Goal: Information Seeking & Learning: Learn about a topic

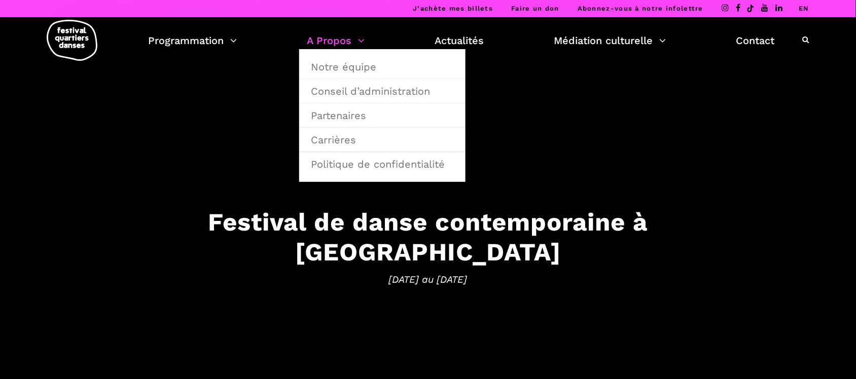
drag, startPoint x: 0, startPoint y: 0, endPoint x: 341, endPoint y: 39, distance: 343.5
click at [341, 39] on link "A Propos" at bounding box center [336, 40] width 58 height 17
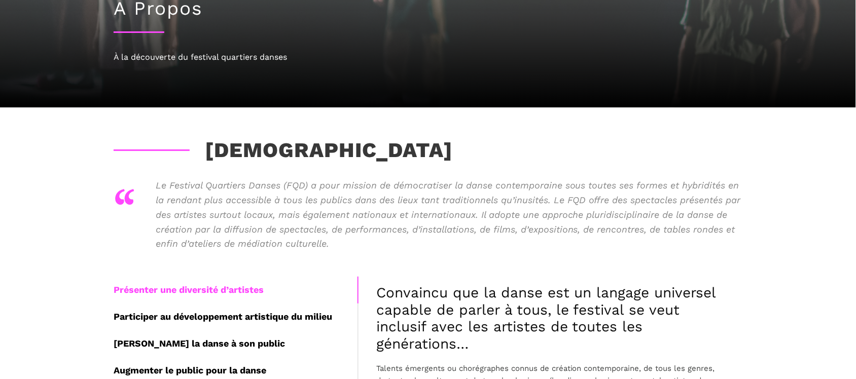
scroll to position [127, 0]
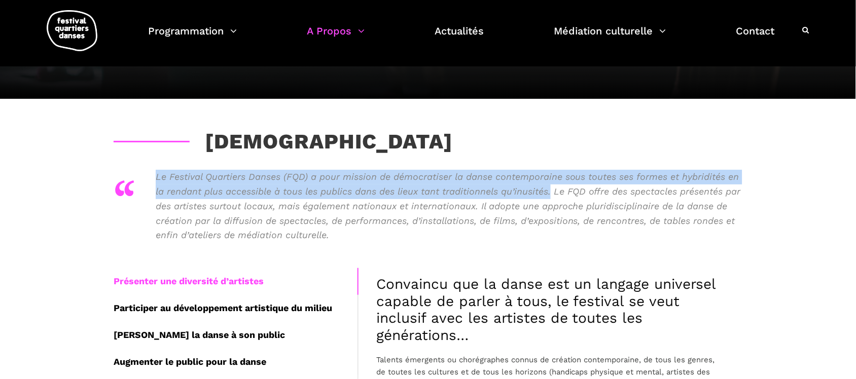
drag, startPoint x: 552, startPoint y: 191, endPoint x: 156, endPoint y: 180, distance: 396.2
click at [156, 180] on p "Le Festival Quartiers Danses (FQD) a pour mission de démocratiser la danse cont…" at bounding box center [449, 206] width 587 height 73
copy p "Le Festival Quartiers Danses (FQD) a pour mission de démocratiser la danse cont…"
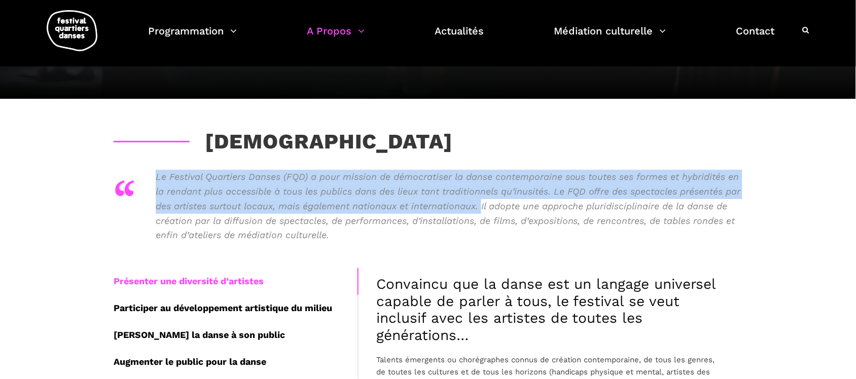
drag, startPoint x: 482, startPoint y: 205, endPoint x: 156, endPoint y: 173, distance: 327.6
click at [156, 173] on p "Le Festival Quartiers Danses (FQD) a pour mission de démocratiser la danse cont…" at bounding box center [449, 206] width 587 height 73
copy p "Le Festival Quartiers Danses (FQD) a pour mission de démocratiser la danse cont…"
drag, startPoint x: 466, startPoint y: 195, endPoint x: 494, endPoint y: 194, distance: 27.9
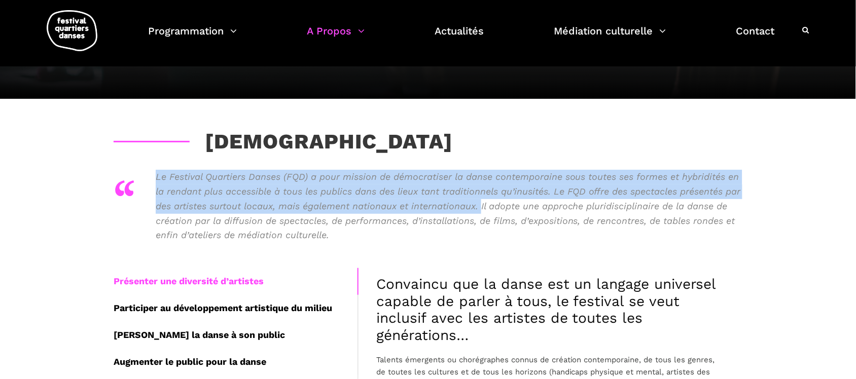
click at [467, 195] on p "Le Festival Quartiers Danses (FQD) a pour mission de démocratiser la danse cont…" at bounding box center [449, 206] width 587 height 73
click at [551, 191] on p "Le Festival Quartiers Danses (FQD) a pour mission de démocratiser la danse cont…" at bounding box center [449, 206] width 587 height 73
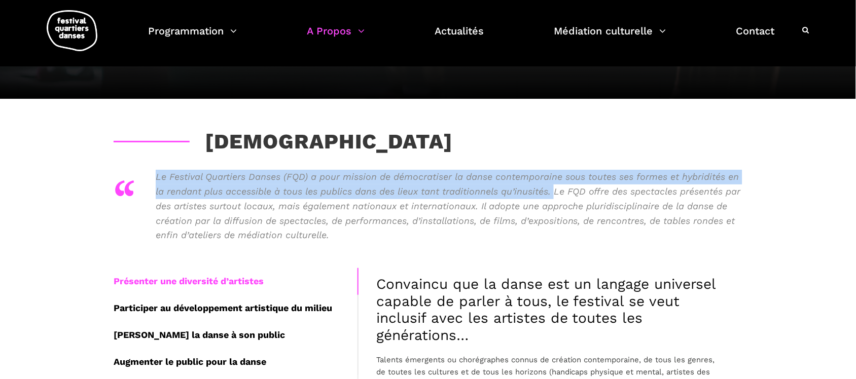
drag, startPoint x: 554, startPoint y: 192, endPoint x: 153, endPoint y: 171, distance: 401.6
click at [153, 171] on div "“ Le Festival Quartiers Danses (FQD) a pour mission de démocratiser la danse co…" at bounding box center [428, 211] width 629 height 83
copy p "Le Festival Quartiers Danses (FQD) a pour mission de démocratiser la danse cont…"
